Goal: Task Accomplishment & Management: Manage account settings

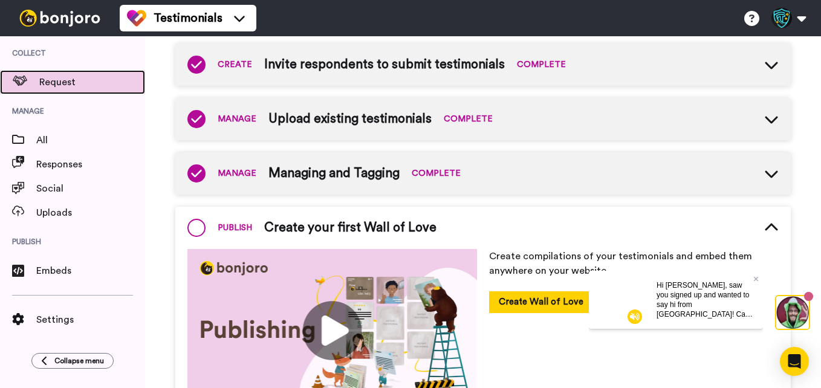
click at [66, 88] on span "Request" at bounding box center [92, 82] width 106 height 15
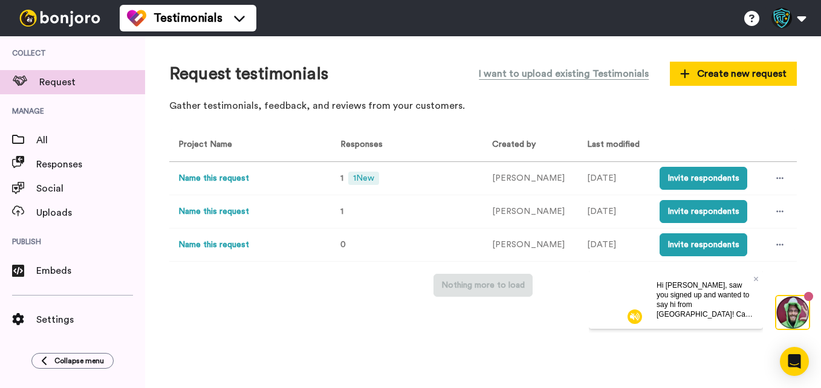
click at [224, 178] on button "Name this request" at bounding box center [213, 178] width 71 height 13
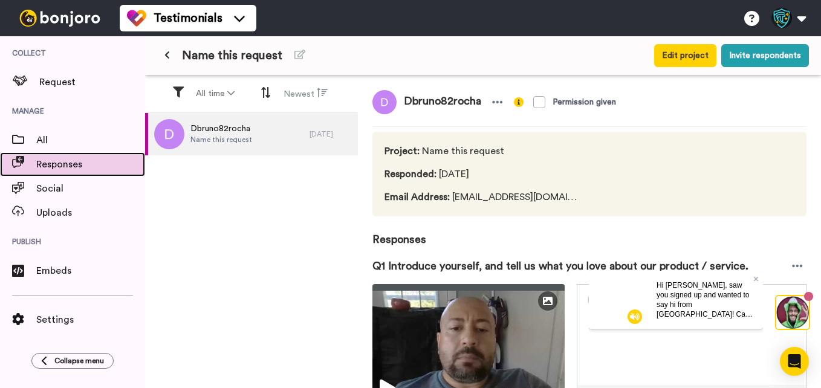
click at [62, 169] on span "Responses" at bounding box center [90, 164] width 109 height 15
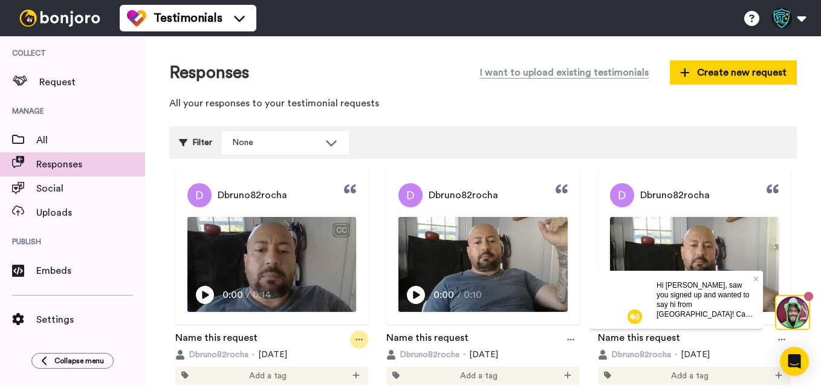
click at [355, 338] on icon at bounding box center [358, 339] width 7 height 2
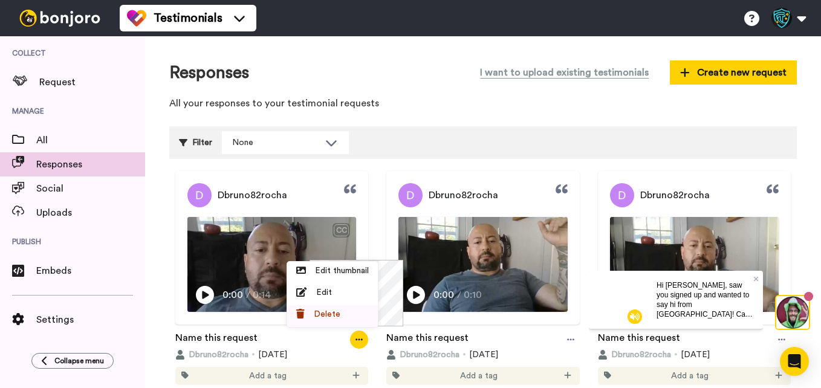
click at [328, 317] on span "Delete" at bounding box center [327, 314] width 27 height 12
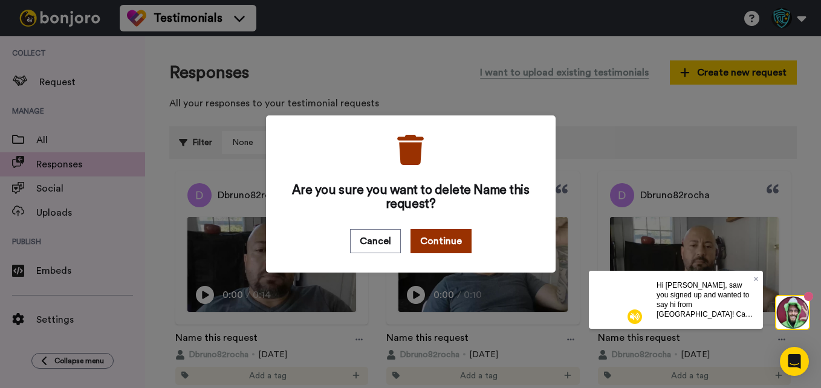
click at [436, 244] on button "Continue" at bounding box center [440, 241] width 61 height 24
click at [67, 149] on div "Are you sure you want to delete Name this request? Cancel Continue" at bounding box center [410, 194] width 821 height 388
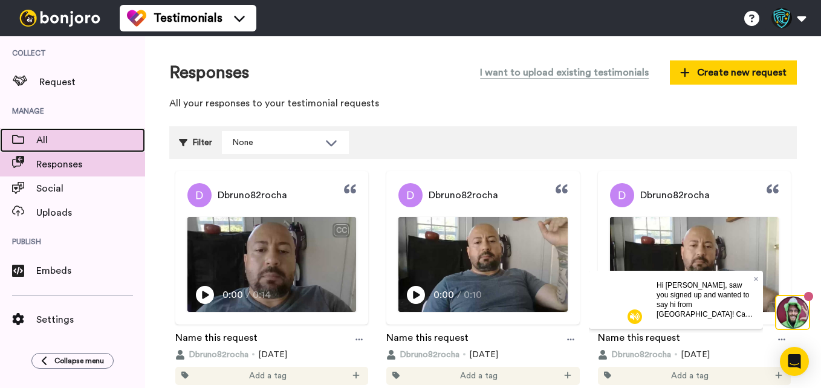
click at [63, 138] on span "All" at bounding box center [90, 140] width 109 height 15
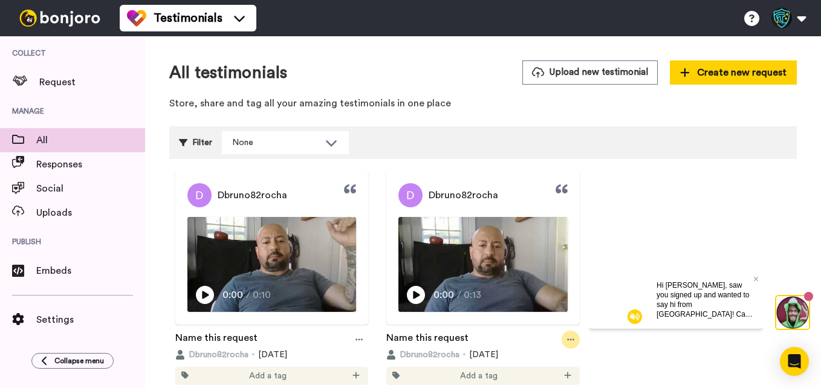
click at [567, 340] on icon at bounding box center [570, 339] width 7 height 8
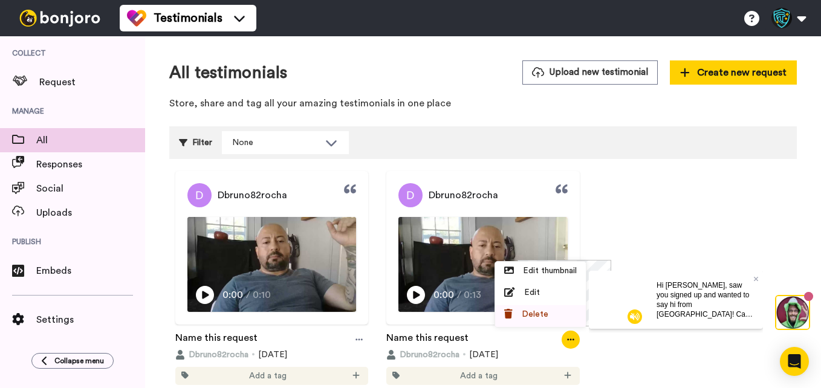
click at [537, 315] on span "Delete" at bounding box center [535, 314] width 27 height 12
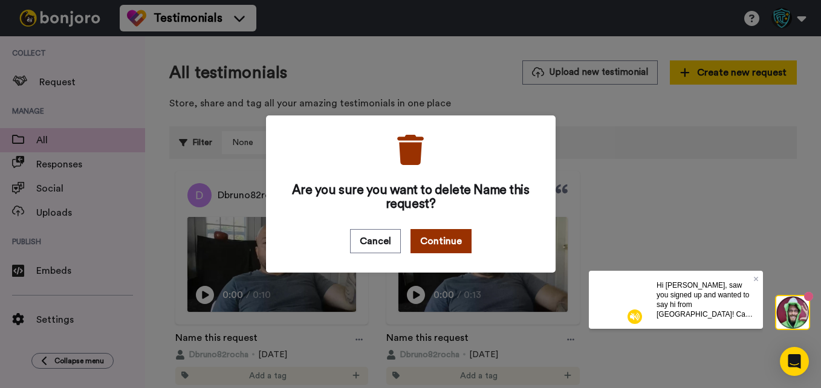
click at [438, 239] on button "Continue" at bounding box center [440, 241] width 61 height 24
click at [380, 235] on button "Cancel" at bounding box center [375, 241] width 51 height 24
